Goal: Book appointment/travel/reservation

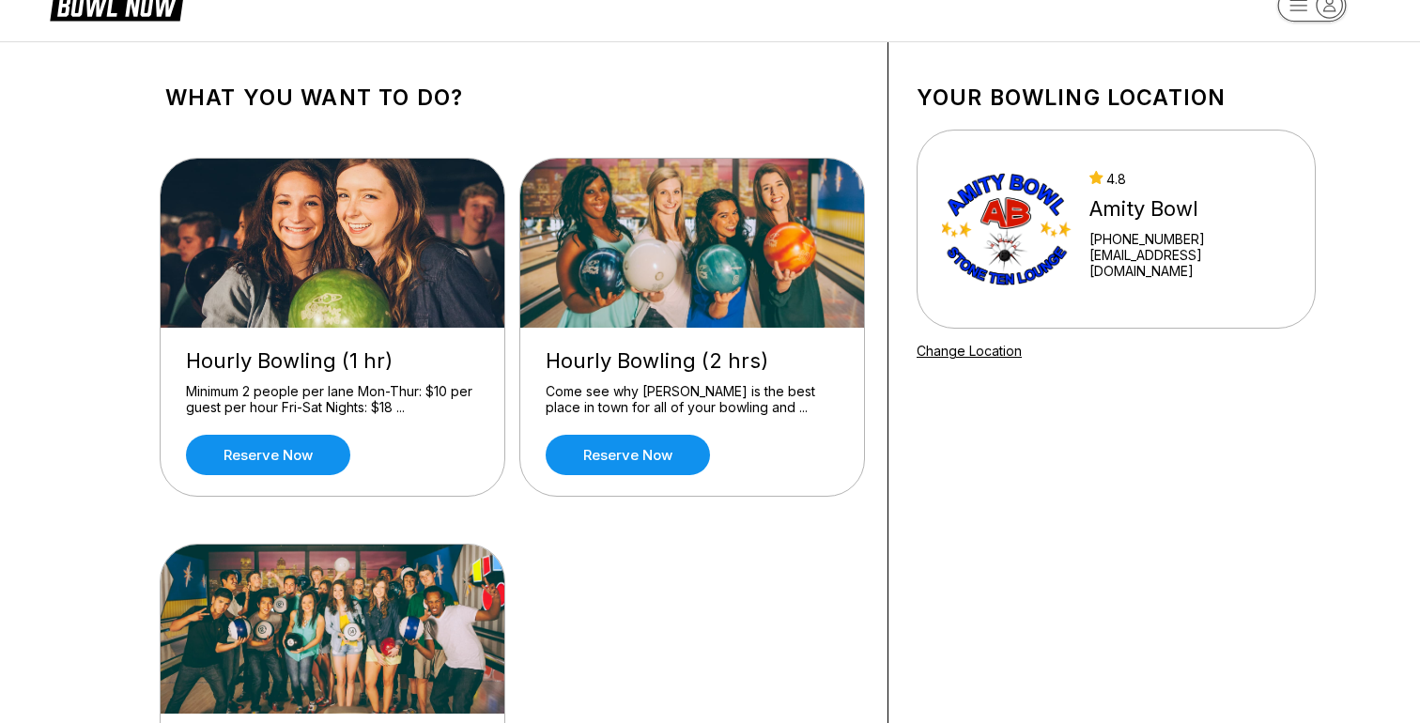
scroll to position [47, 0]
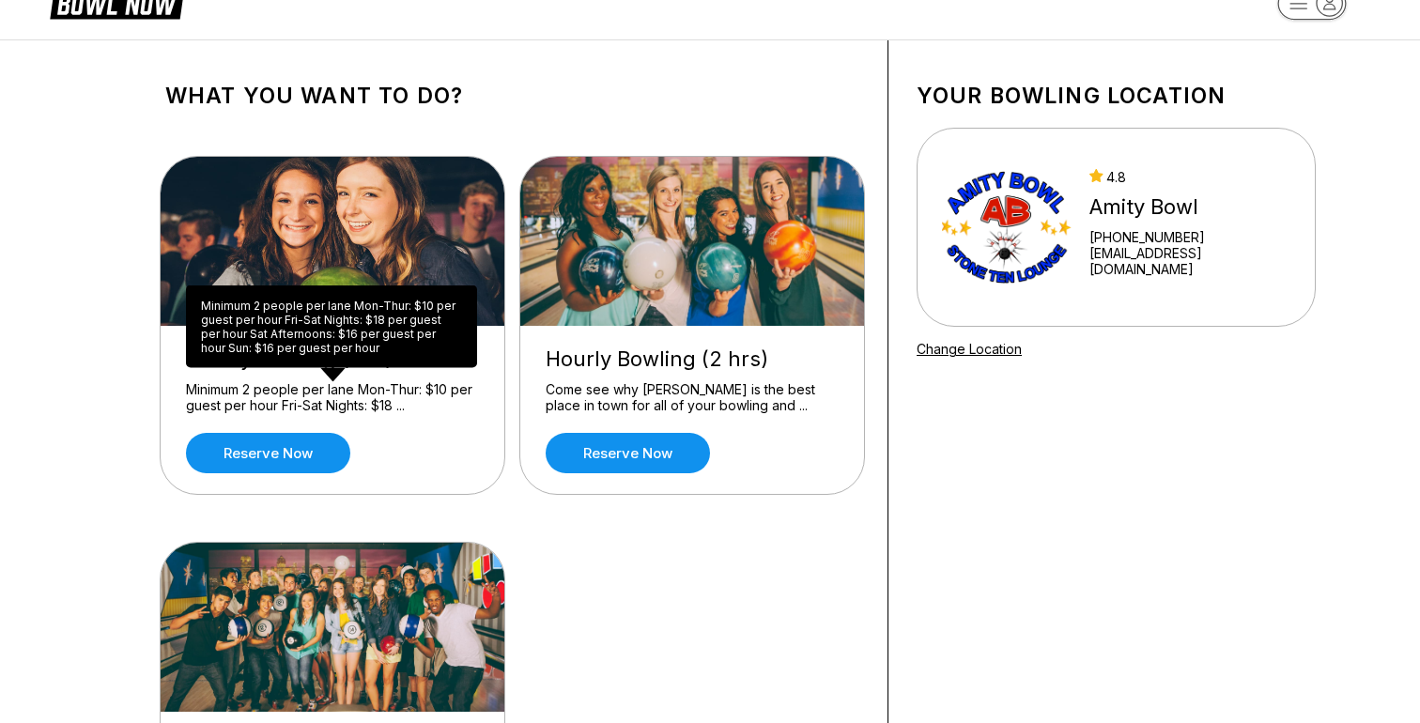
click at [385, 407] on div "Minimum 2 people per lane Mon-Thur: $10 per guest per hour Fri-Sat Nights: $18 …" at bounding box center [332, 397] width 293 height 33
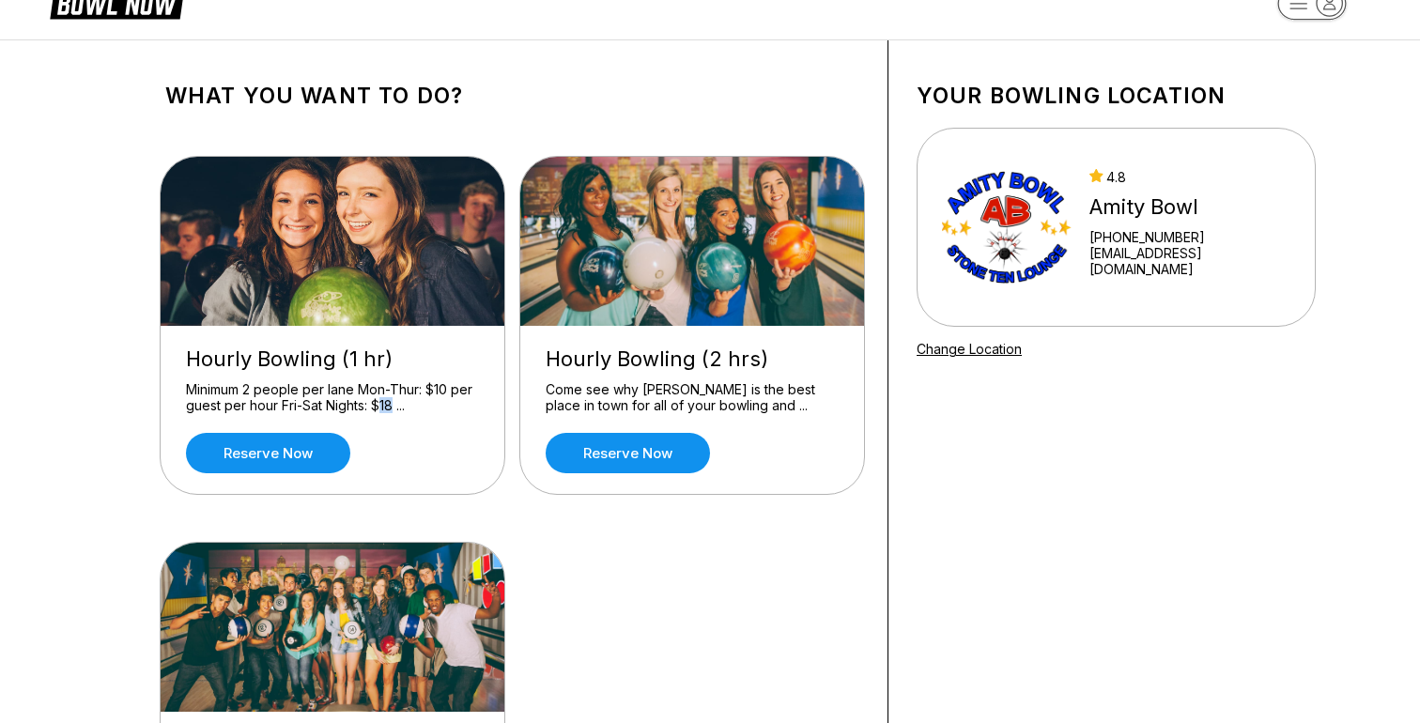
click at [385, 407] on div "Minimum 2 people per lane Mon-Thur: $10 per guest per hour Fri-Sat Nights: $18 …" at bounding box center [332, 397] width 293 height 33
click at [368, 407] on div "Minimum 2 people per lane Mon-Thur: $10 per guest per hour Fri-Sat Nights: $18 …" at bounding box center [332, 397] width 293 height 33
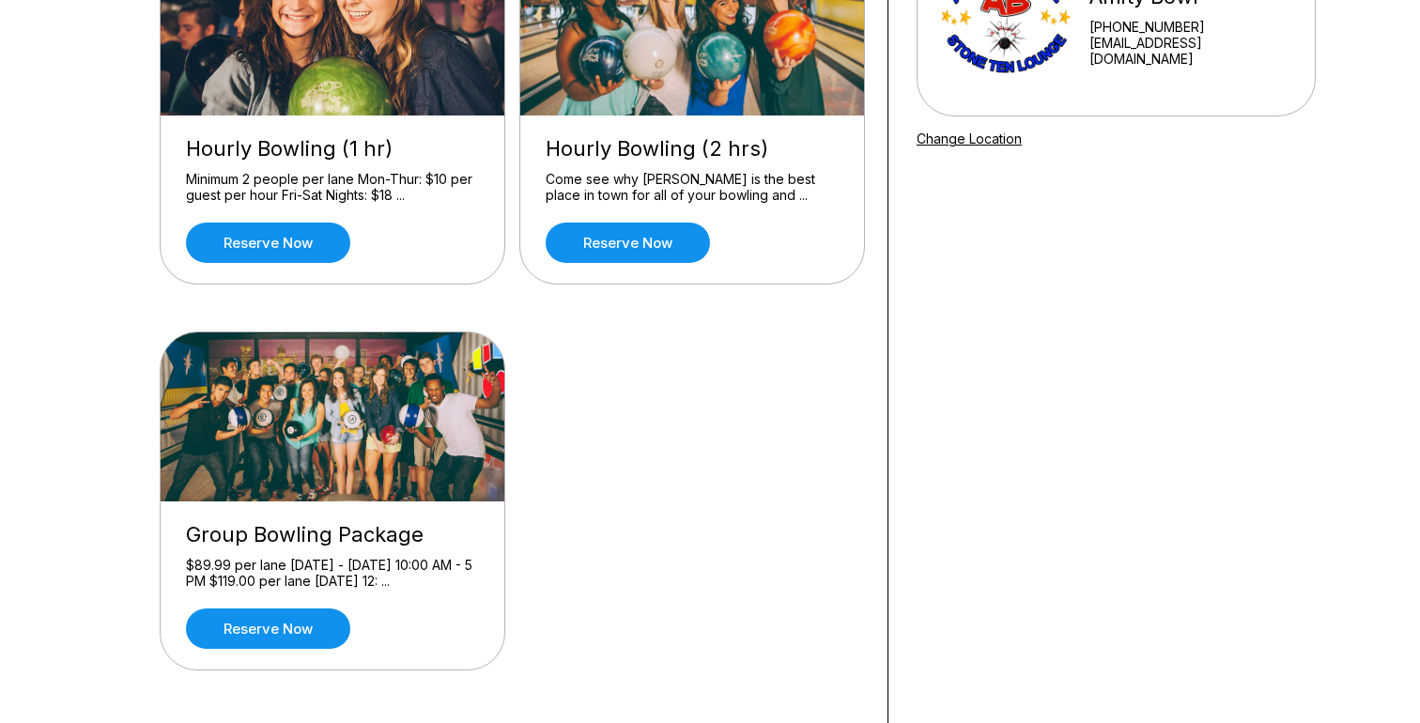
scroll to position [182, 0]
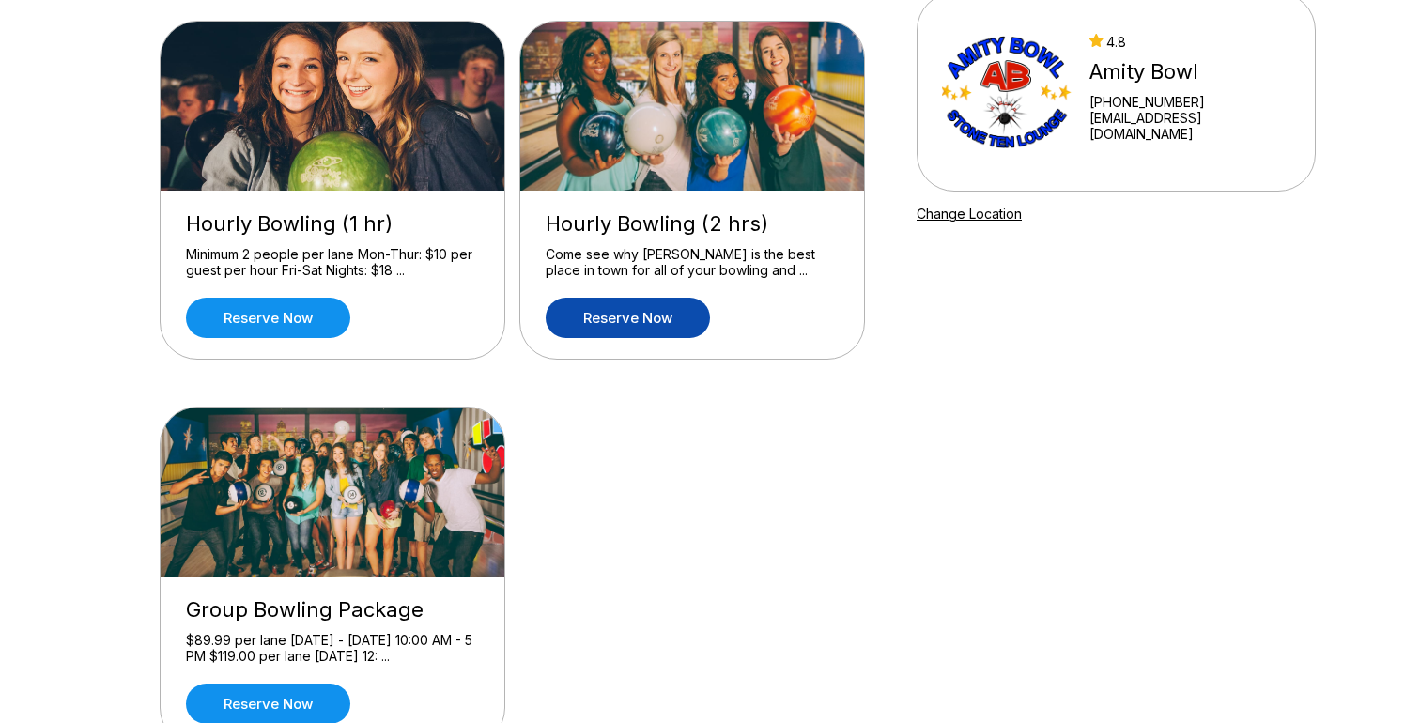
click at [660, 321] on link "Reserve now" at bounding box center [628, 318] width 164 height 40
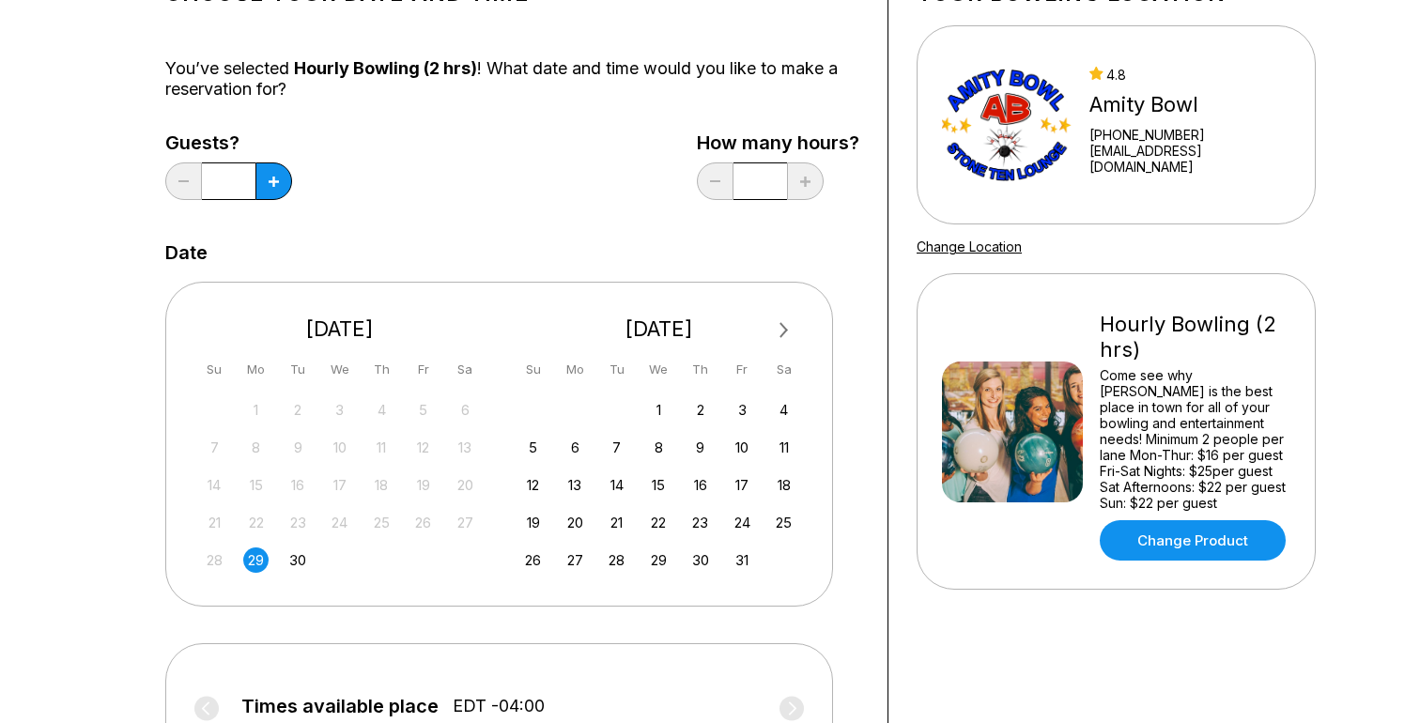
scroll to position [193, 0]
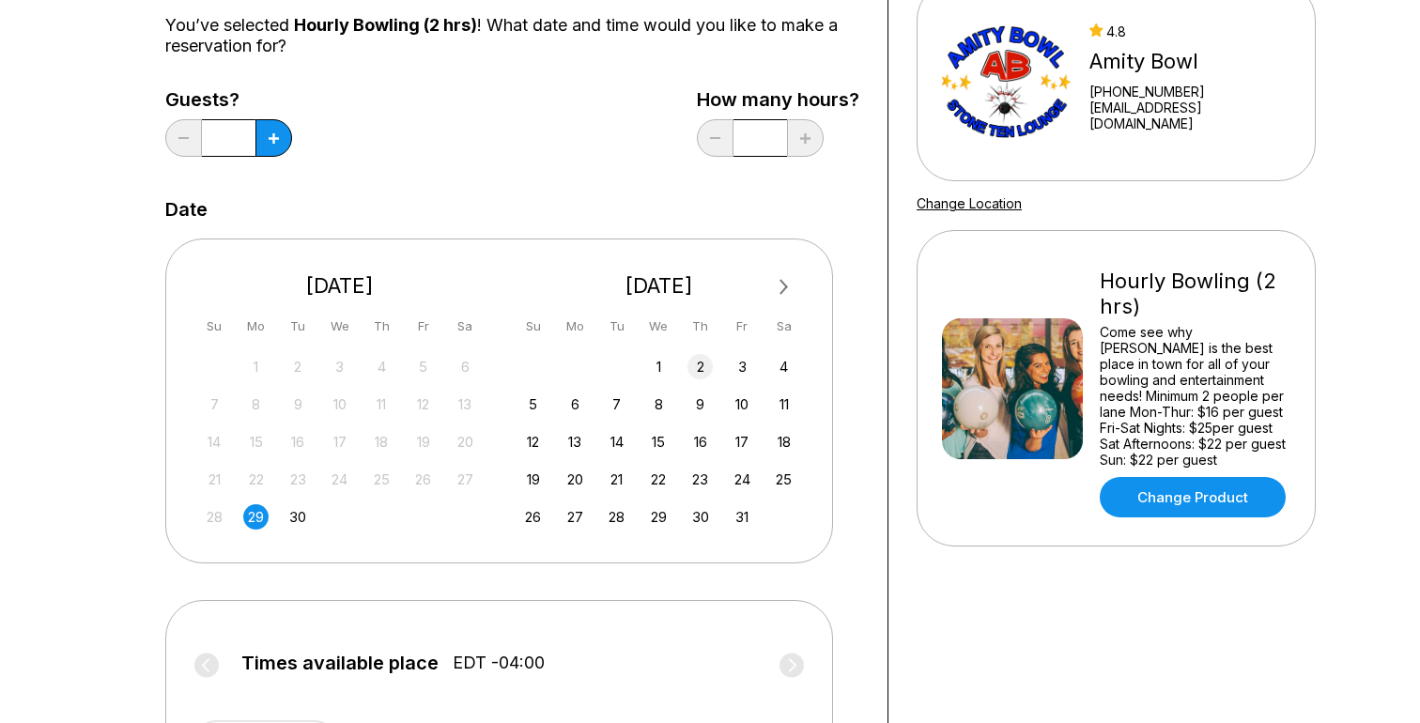
click at [703, 367] on div "2" at bounding box center [700, 366] width 25 height 25
click at [287, 141] on button at bounding box center [273, 138] width 37 height 38
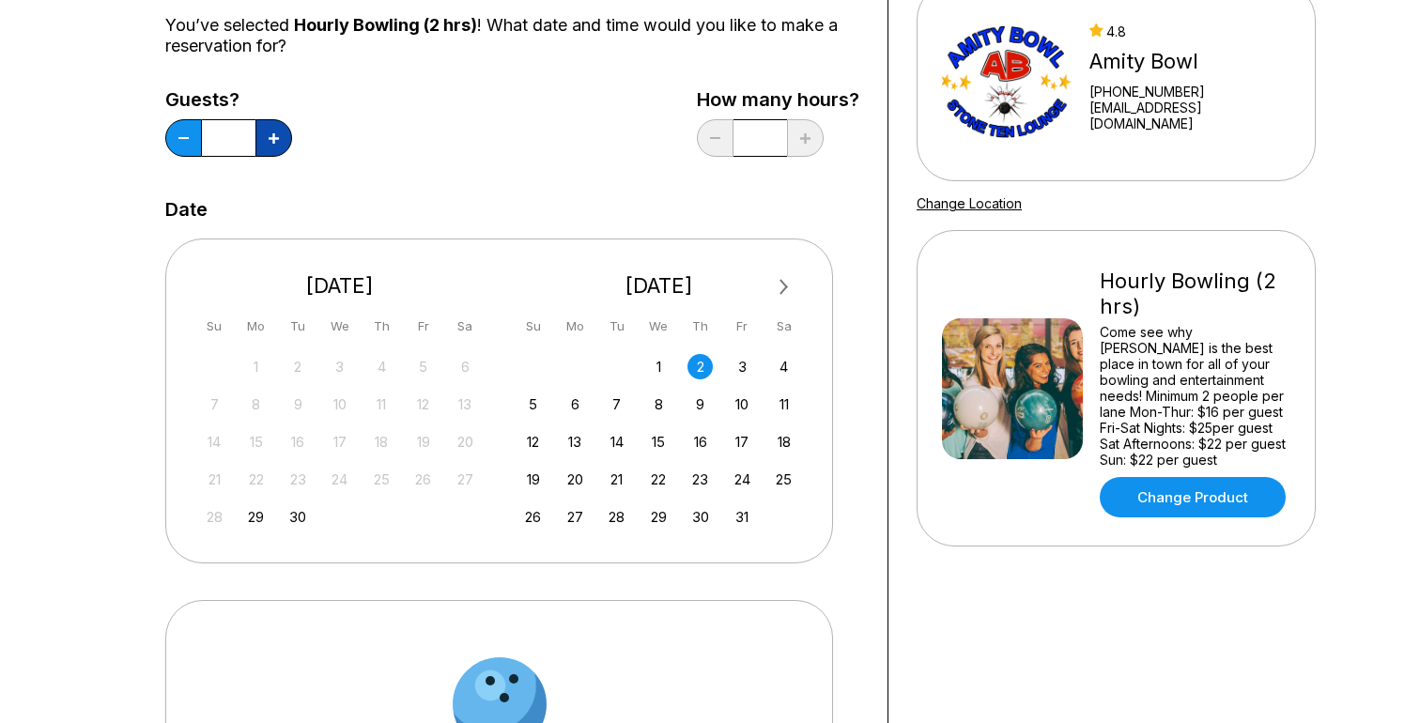
click at [287, 141] on button at bounding box center [273, 138] width 37 height 38
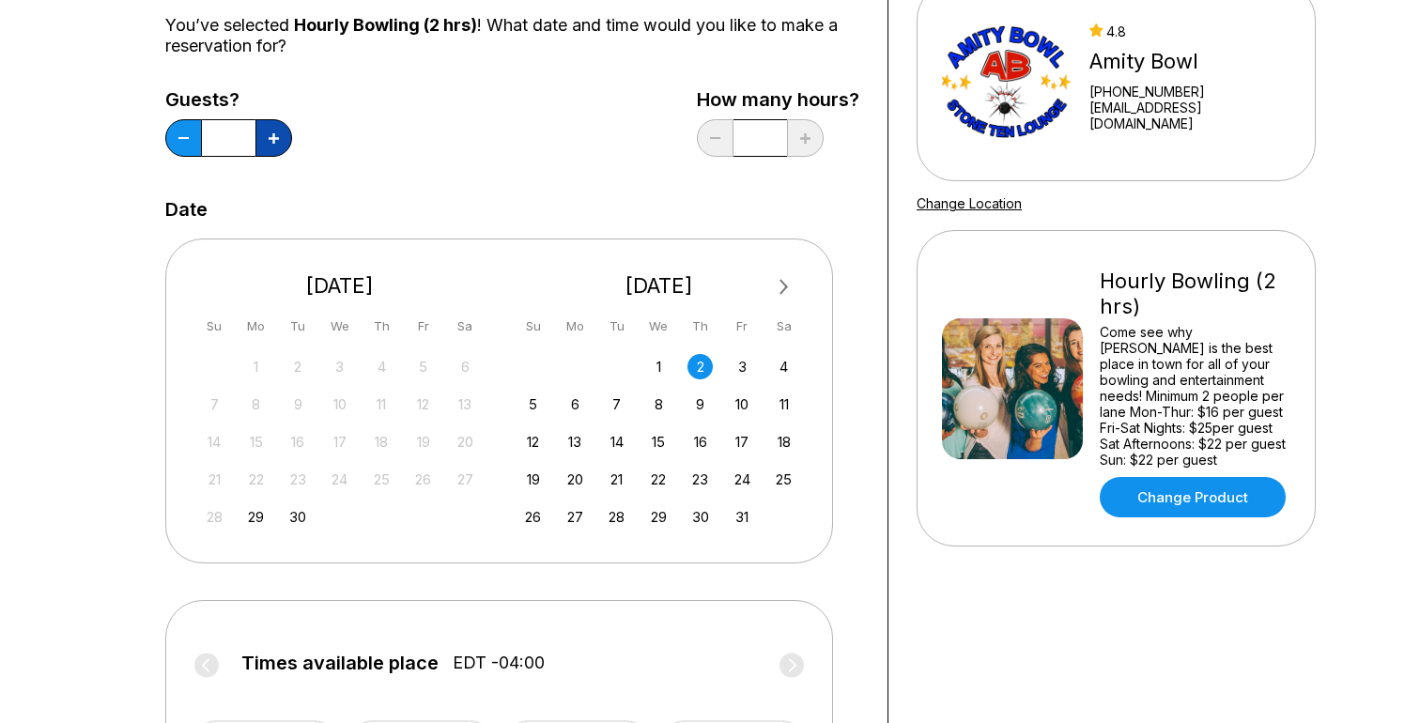
click at [287, 141] on button at bounding box center [273, 138] width 37 height 38
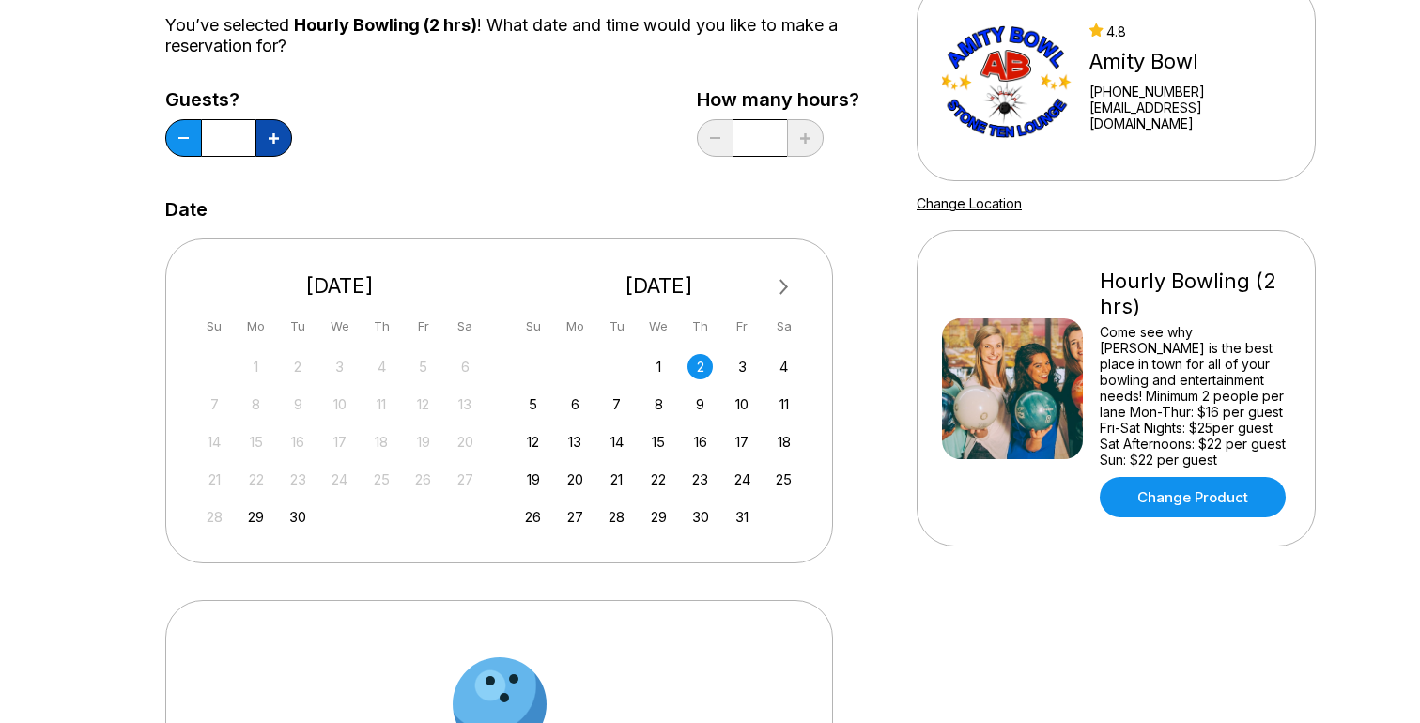
click at [287, 141] on button at bounding box center [273, 138] width 37 height 38
click at [287, 140] on button at bounding box center [273, 138] width 37 height 38
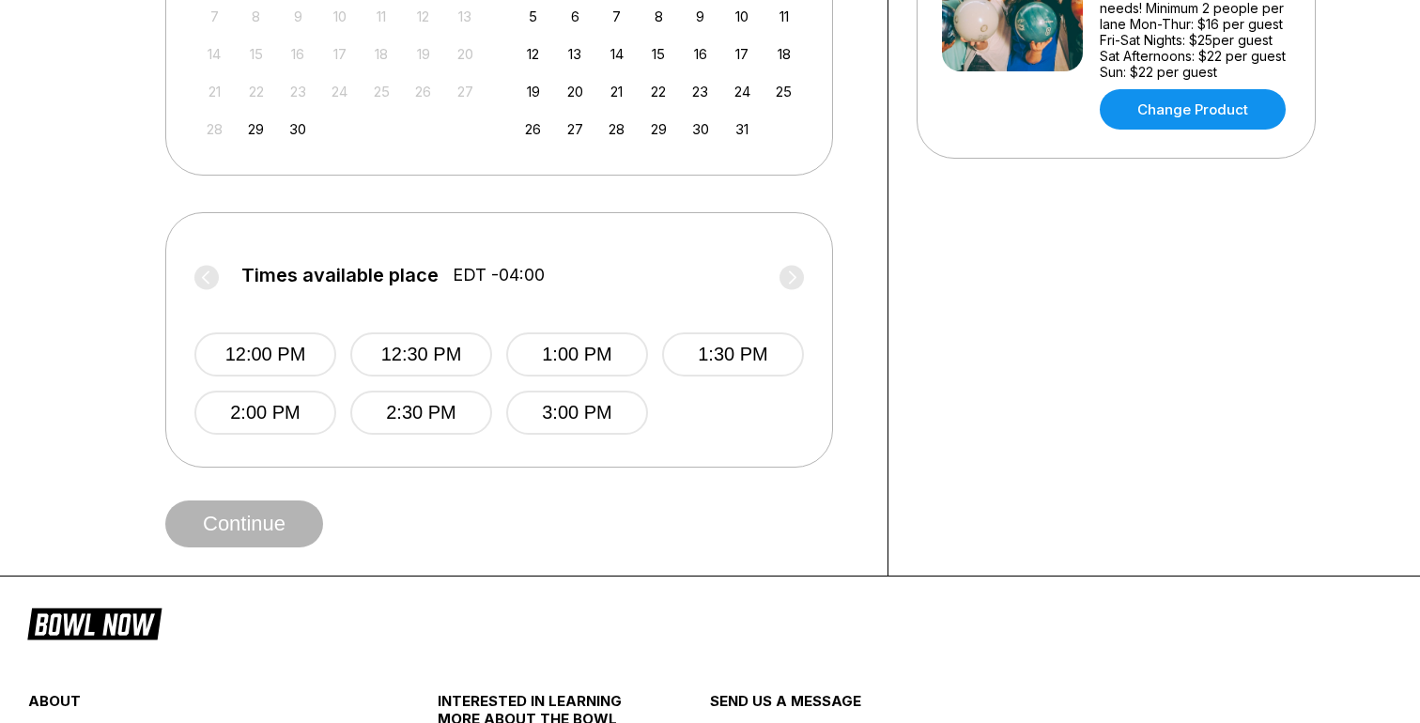
scroll to position [589, 0]
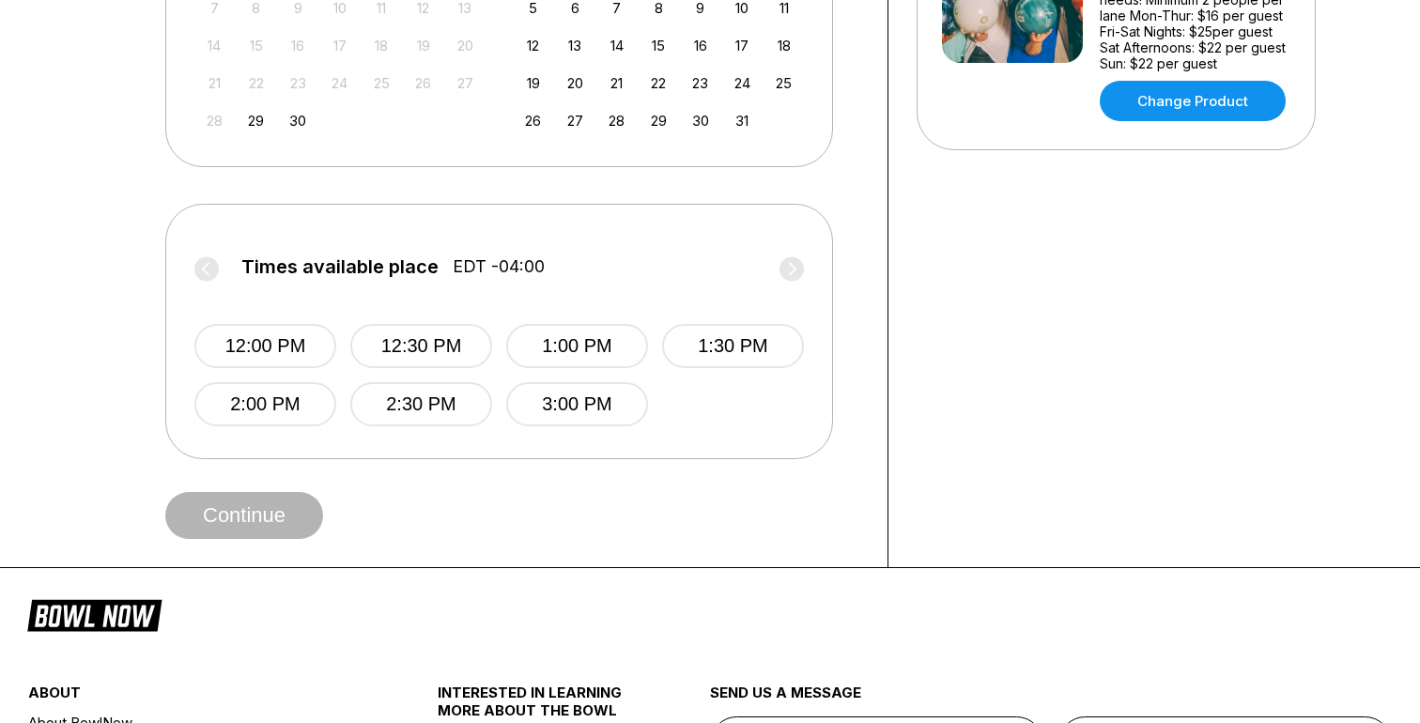
click at [799, 270] on label "Times available place EDT -04:00" at bounding box center [499, 271] width 610 height 30
click at [792, 270] on label "Times available place EDT -04:00" at bounding box center [499, 271] width 610 height 30
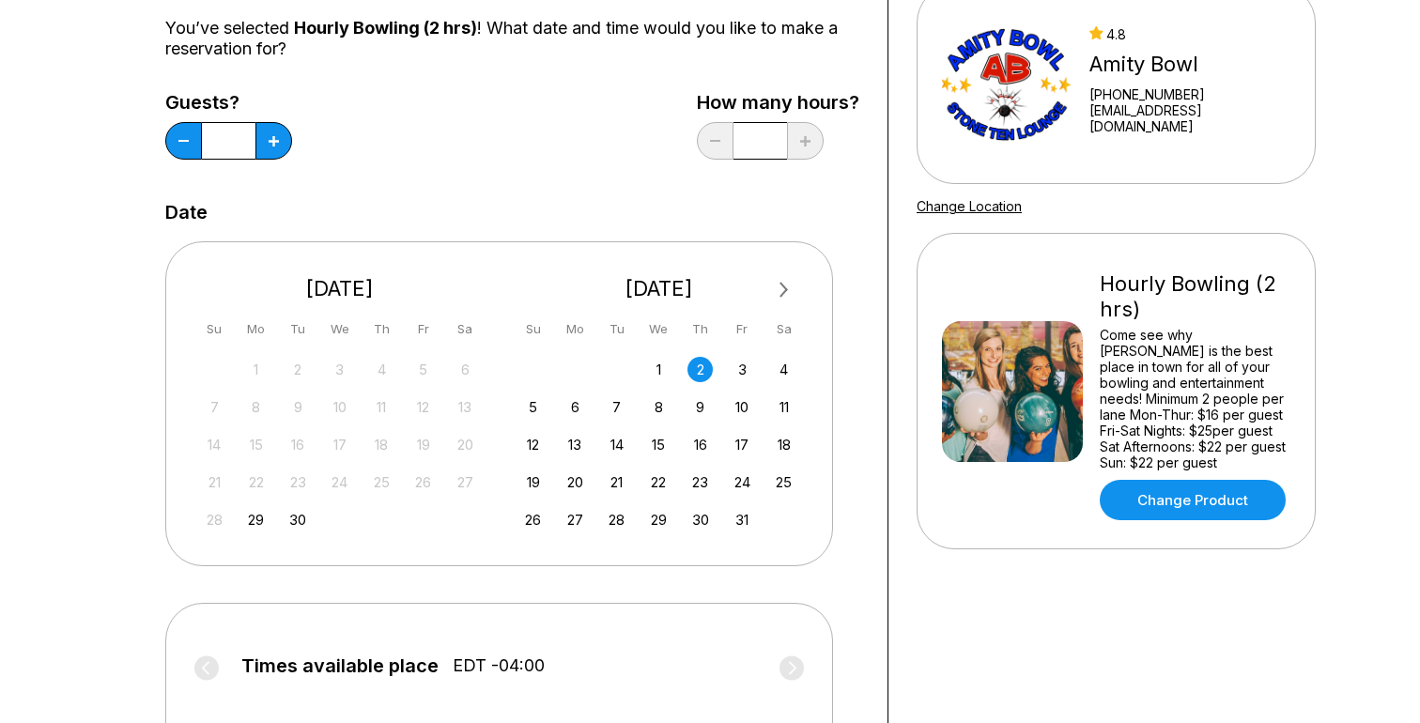
scroll to position [0, 0]
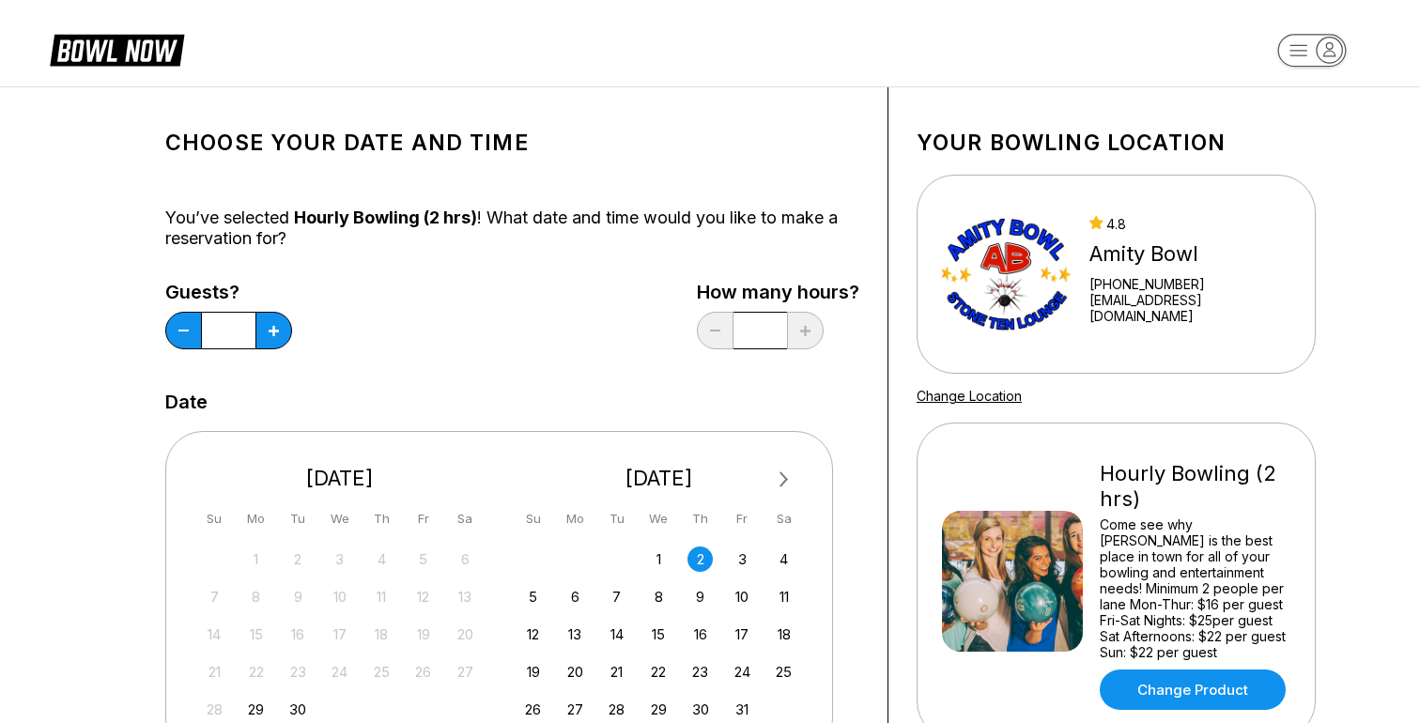
click at [455, 220] on span "Hourly Bowling (2 hrs)" at bounding box center [385, 218] width 183 height 20
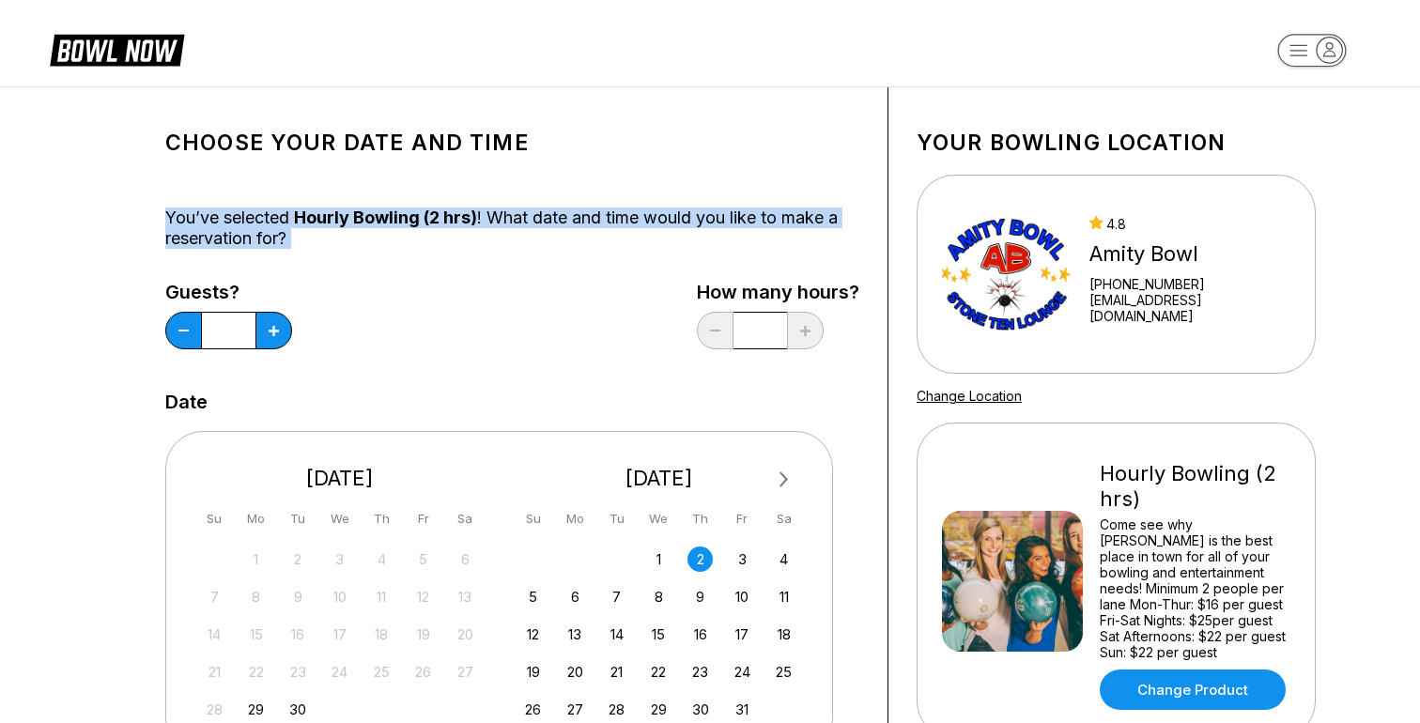
click at [455, 220] on span "Hourly Bowling (2 hrs)" at bounding box center [385, 218] width 183 height 20
click at [514, 220] on div "You’ve selected Hourly Bowling (2 hrs) ! What date and time would you like to m…" at bounding box center [512, 228] width 694 height 41
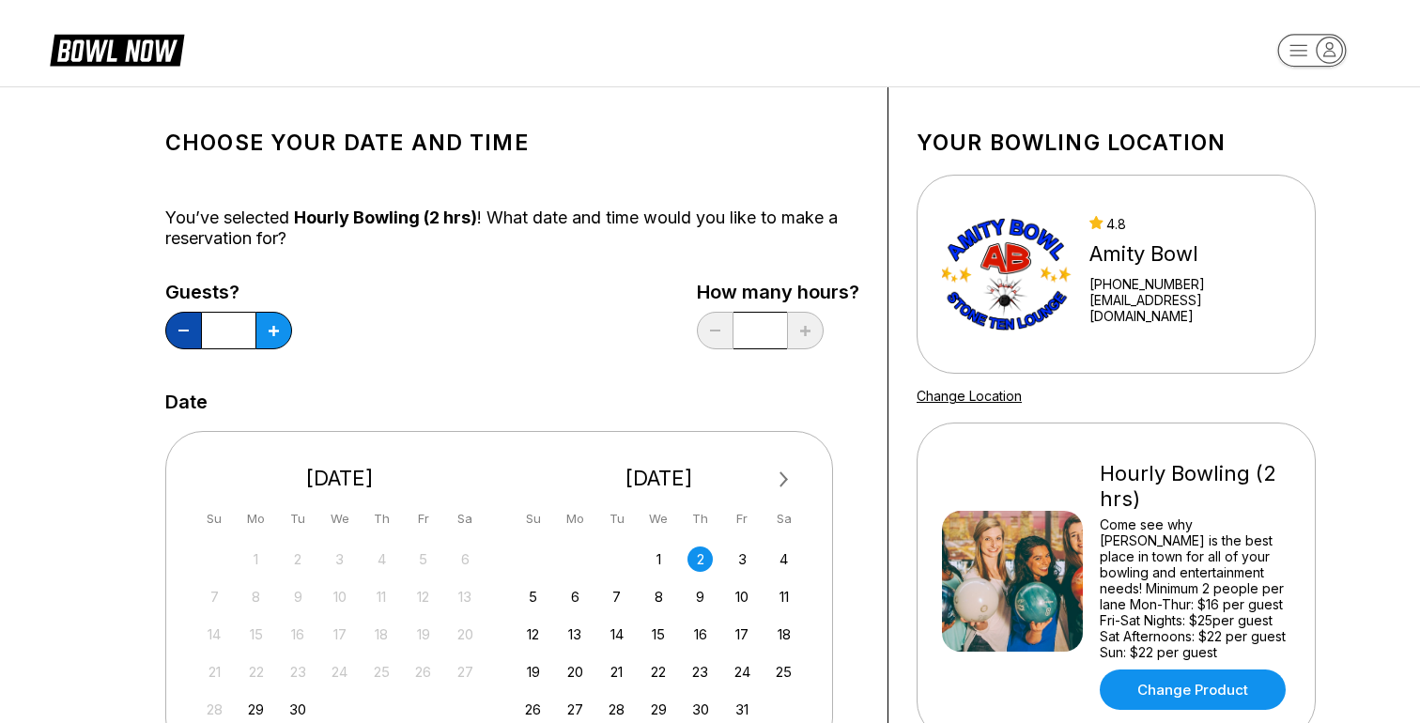
click at [177, 333] on button at bounding box center [183, 331] width 37 height 38
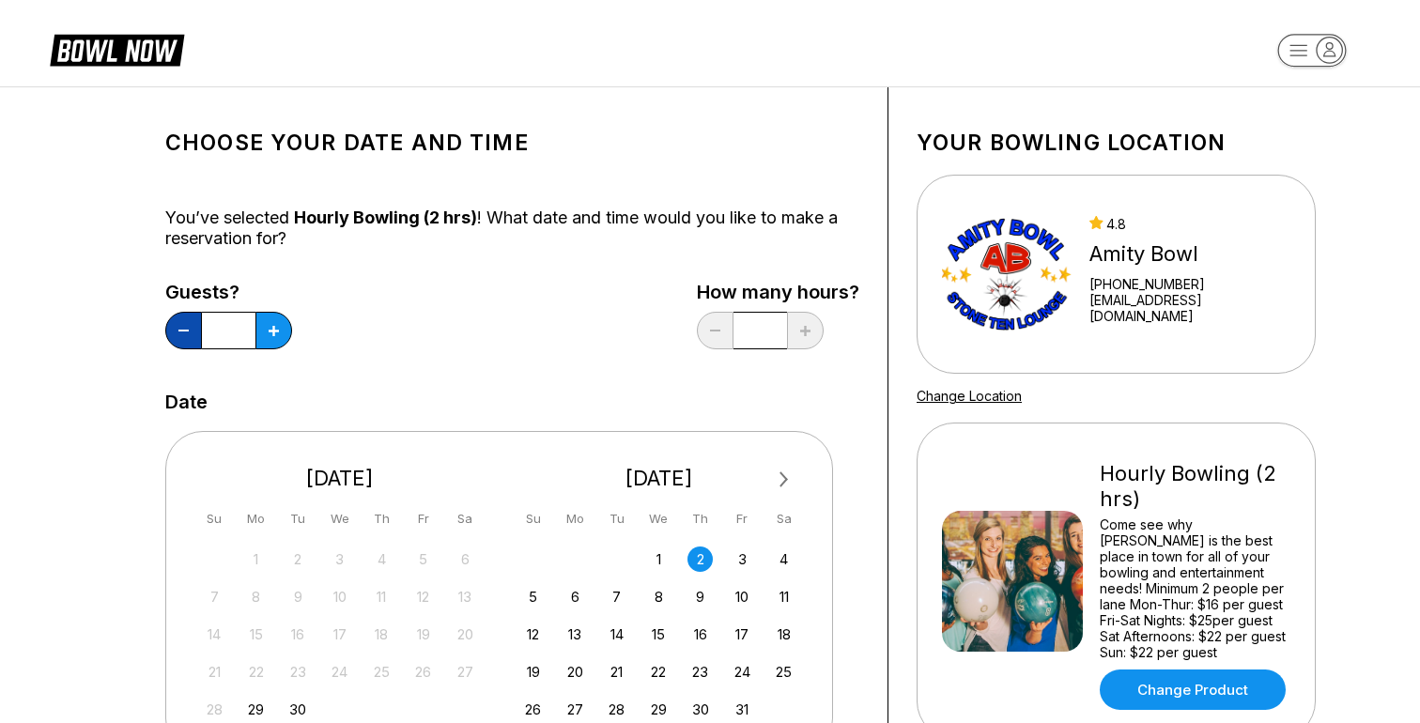
click at [177, 333] on button at bounding box center [183, 331] width 37 height 38
type input "*"
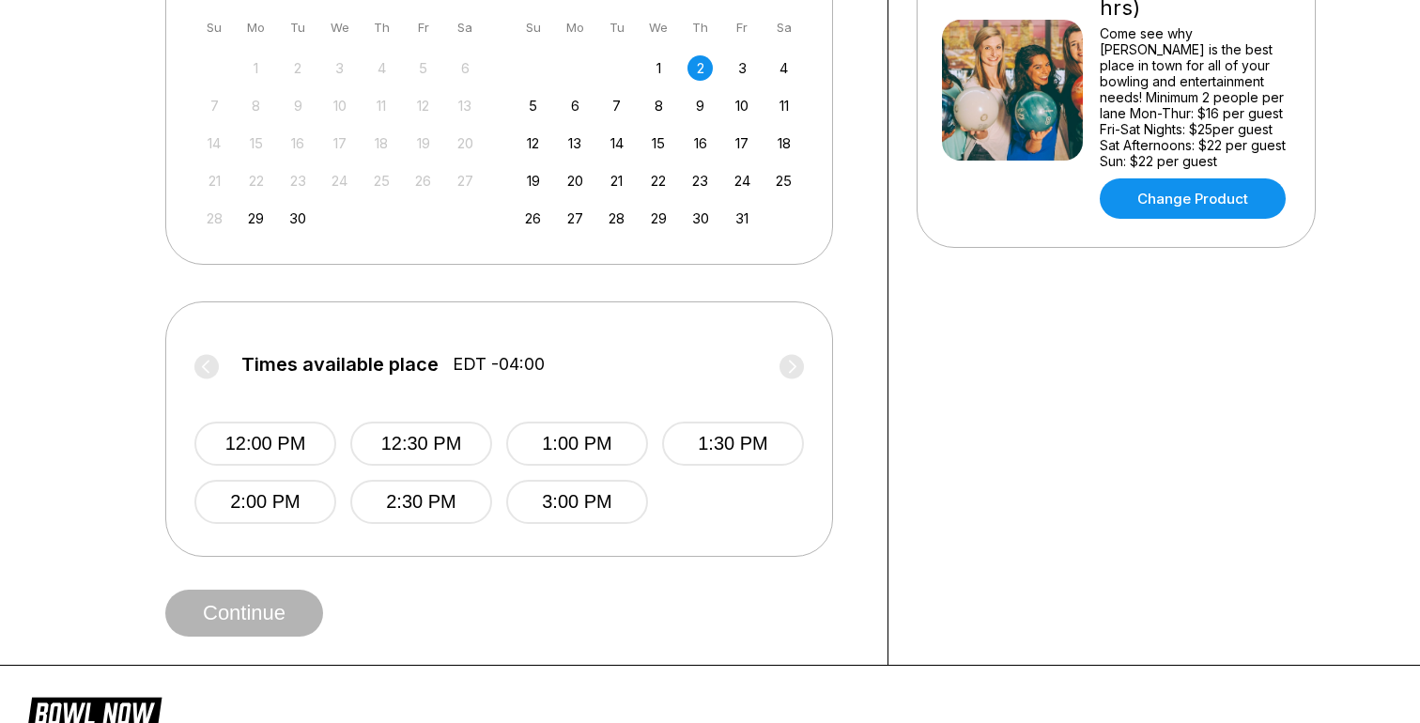
scroll to position [518, 0]
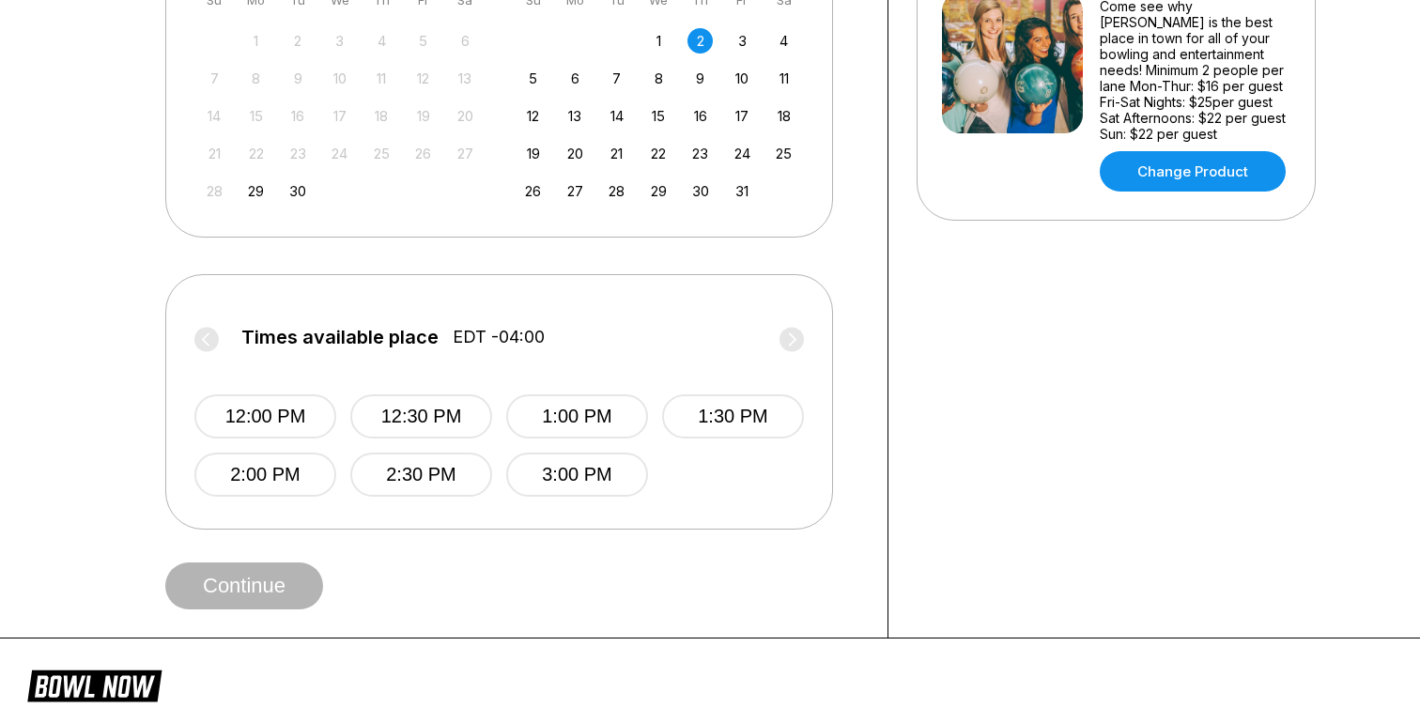
click at [791, 335] on label "Times available place EDT -04:00" at bounding box center [499, 342] width 610 height 30
click at [741, 30] on div "3" at bounding box center [742, 40] width 25 height 25
click at [801, 332] on icon at bounding box center [792, 339] width 24 height 25
click at [204, 352] on label "Times available place EDT -04:00" at bounding box center [499, 342] width 610 height 30
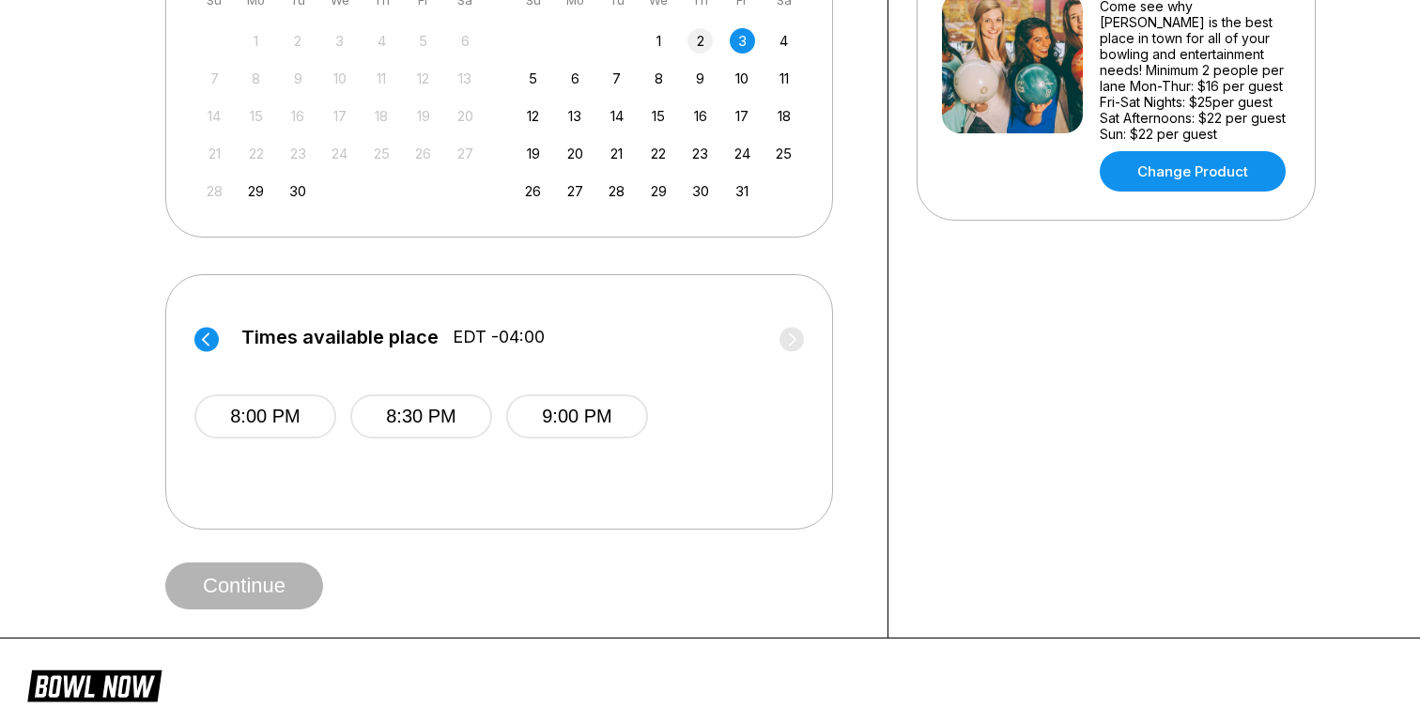
click at [692, 41] on div "2" at bounding box center [700, 40] width 25 height 25
click at [792, 347] on label "Times available place EDT -04:00" at bounding box center [499, 342] width 610 height 30
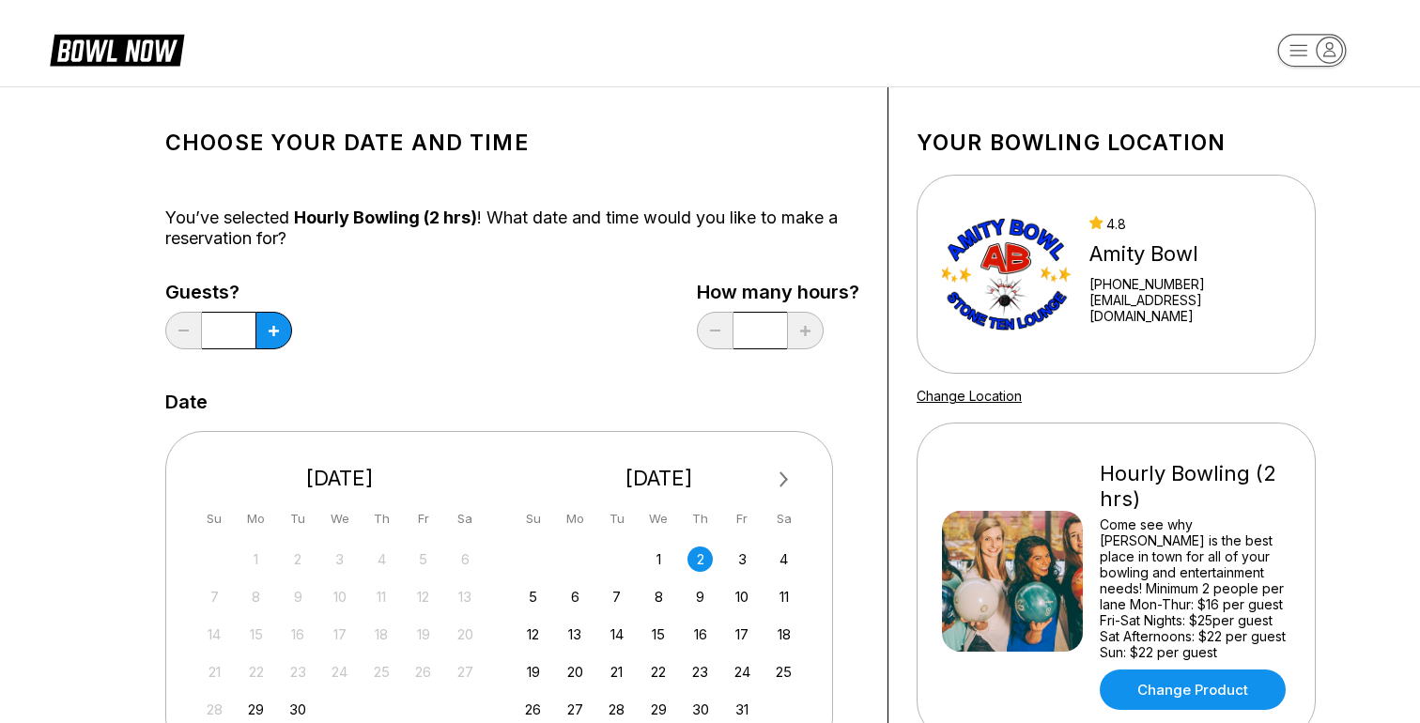
click at [128, 46] on icon at bounding box center [130, 51] width 47 height 22
